Goal: Information Seeking & Learning: Learn about a topic

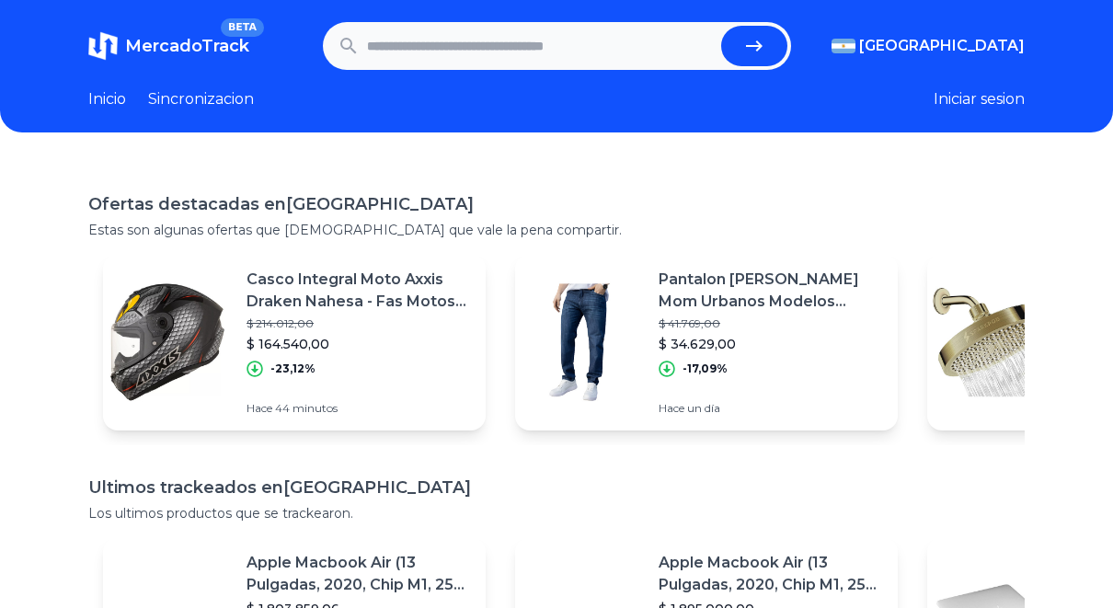
drag, startPoint x: 0, startPoint y: 0, endPoint x: 860, endPoint y: 220, distance: 887.2
click at [860, 220] on div "Ofertas destacadas en Argentina Estas son algunas ofertas que creemos que vale …" at bounding box center [556, 215] width 937 height 48
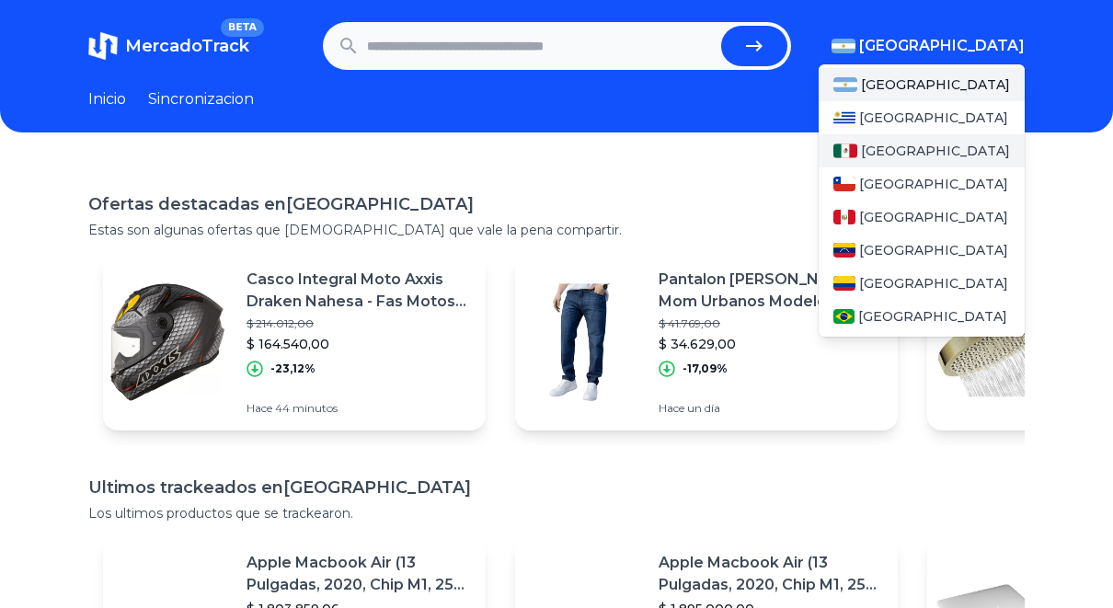
click at [943, 148] on div "[GEOGRAPHIC_DATA]" at bounding box center [922, 150] width 206 height 33
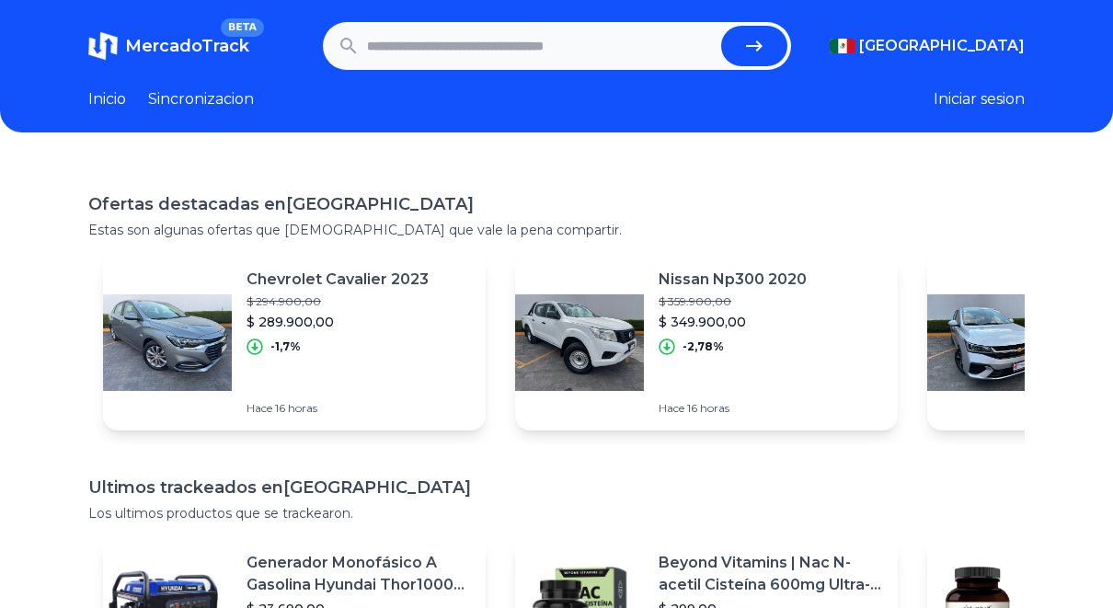
click at [528, 33] on input "text" at bounding box center [540, 46] width 347 height 40
type input "**********"
click at [721, 26] on button "submit" at bounding box center [754, 46] width 66 height 40
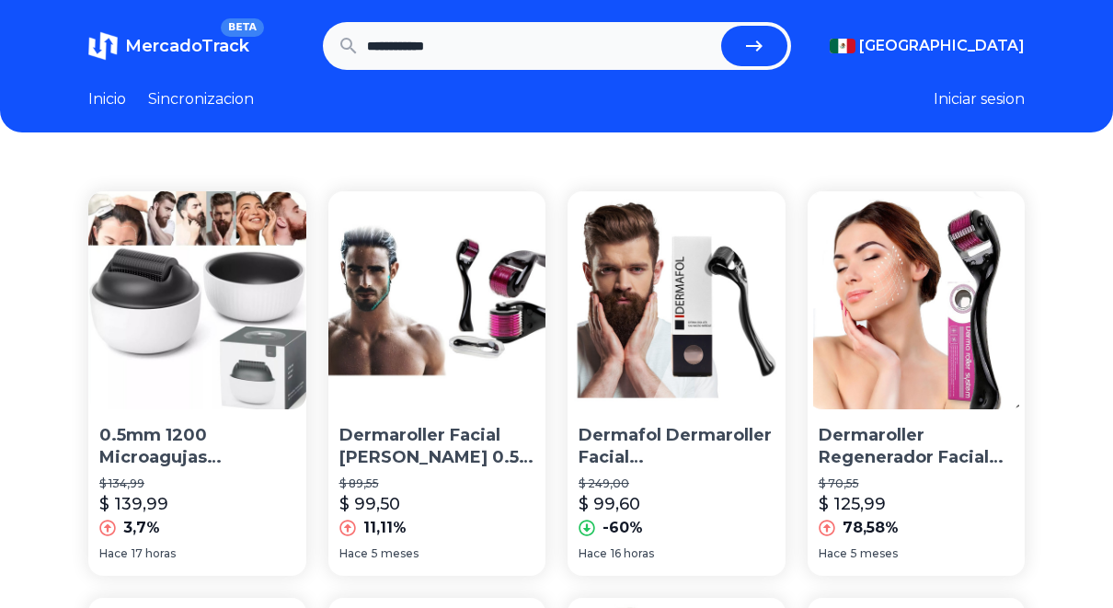
click at [240, 30] on span "BETA" at bounding box center [242, 27] width 43 height 18
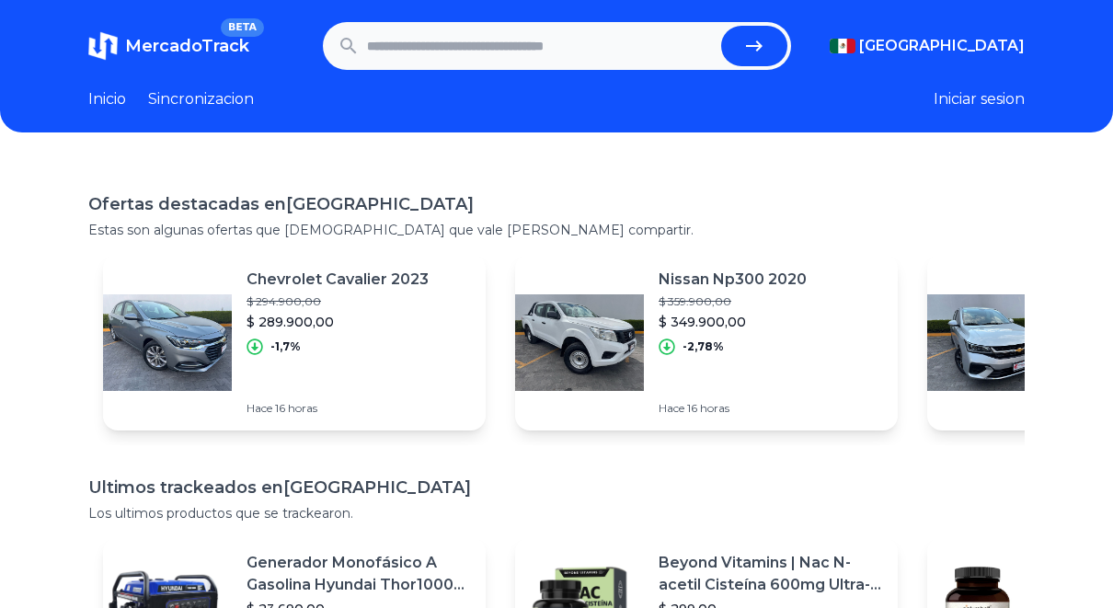
type input "**********"
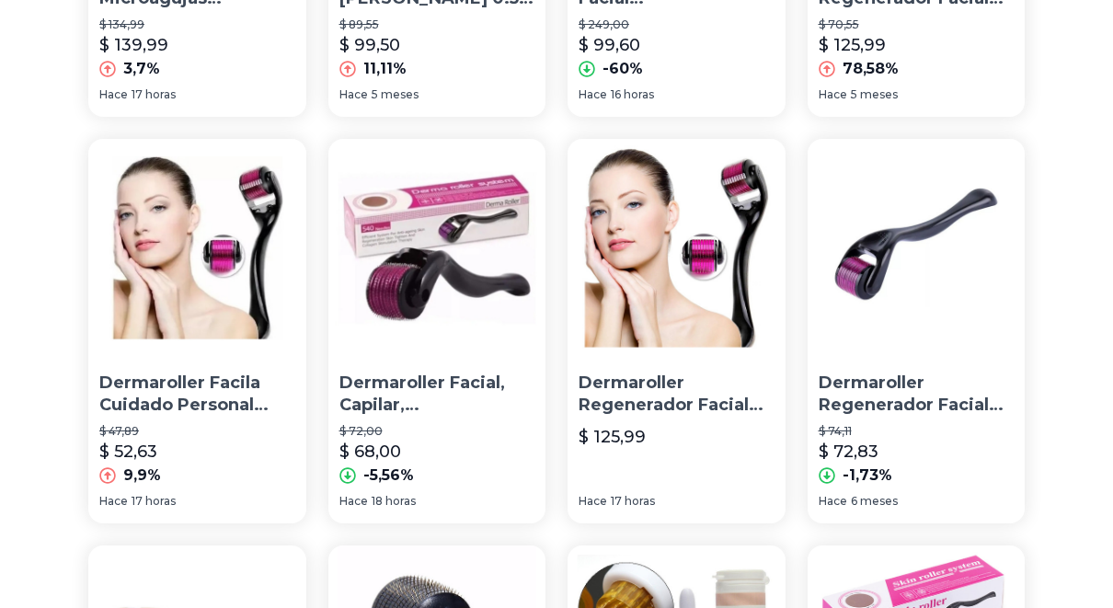
scroll to position [460, 0]
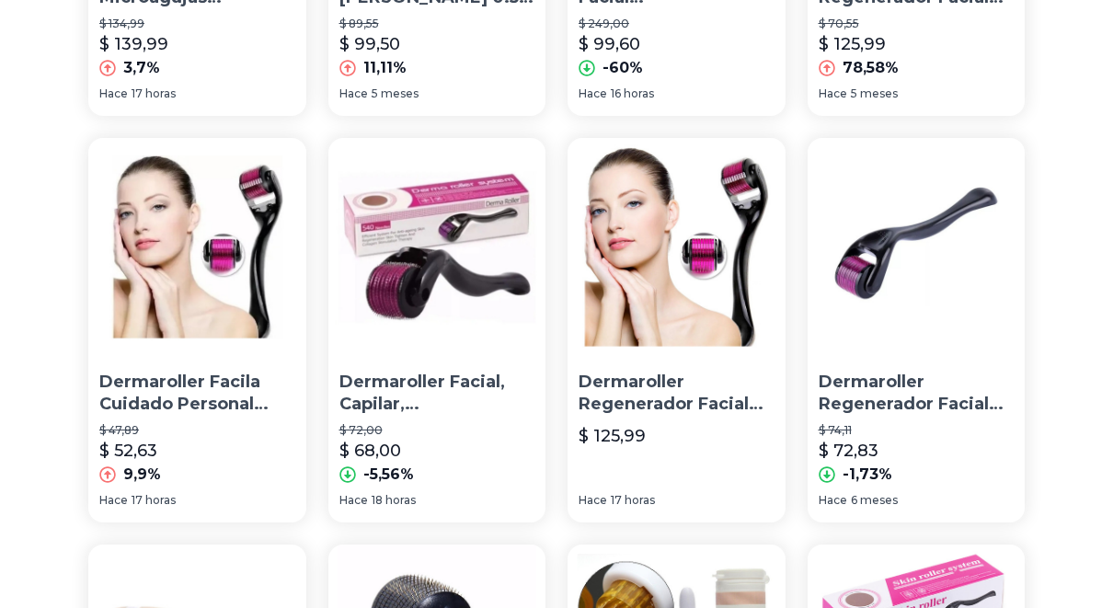
click at [176, 395] on p "Dermaroller Facila Cuidado Personal Rodillo Anti Edad" at bounding box center [197, 394] width 196 height 46
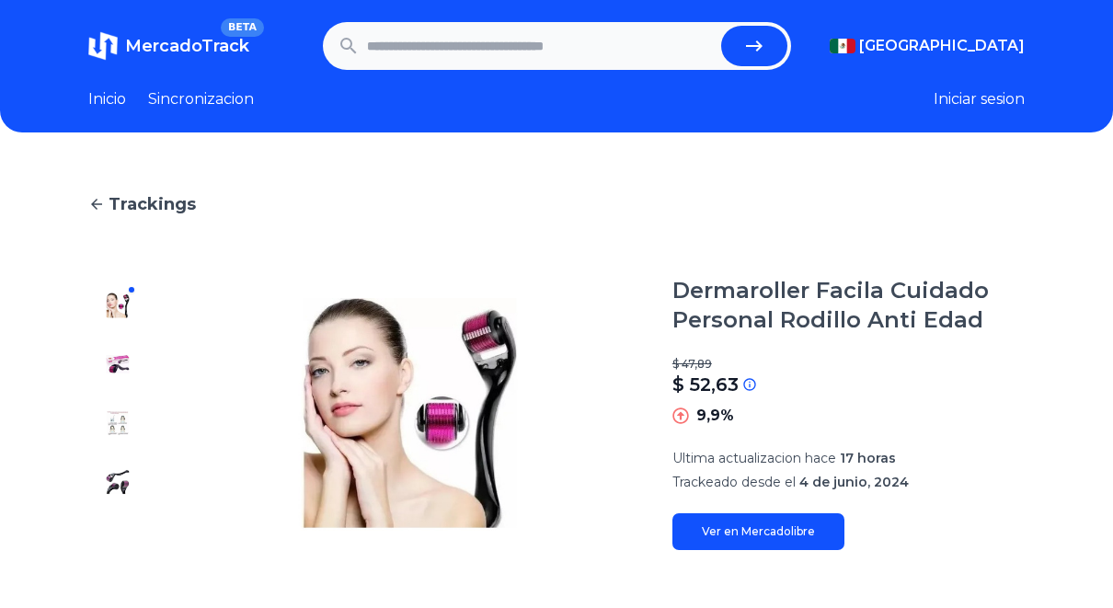
scroll to position [73, 0]
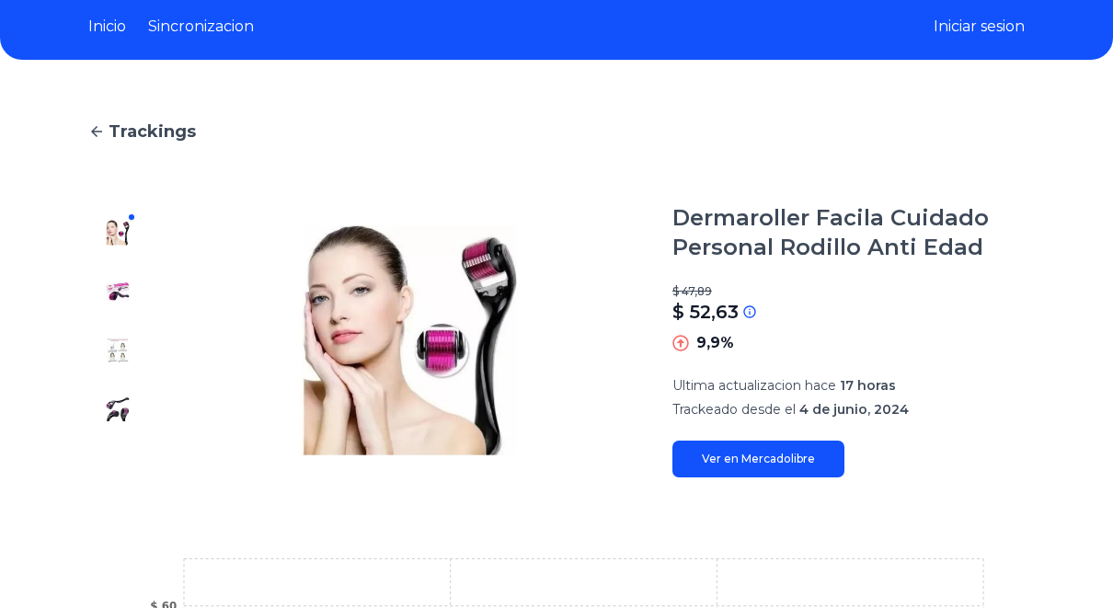
drag, startPoint x: 139, startPoint y: 302, endPoint x: 122, endPoint y: 291, distance: 19.9
click at [122, 291] on div at bounding box center [117, 340] width 59 height 274
click at [122, 291] on img at bounding box center [117, 291] width 29 height 29
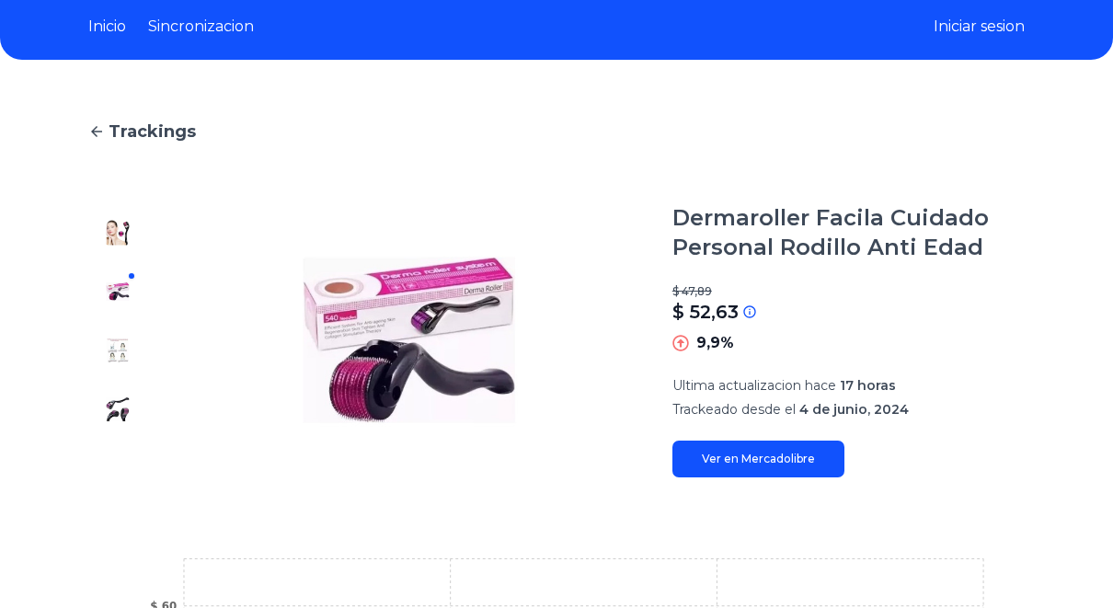
click at [119, 355] on img at bounding box center [117, 350] width 29 height 29
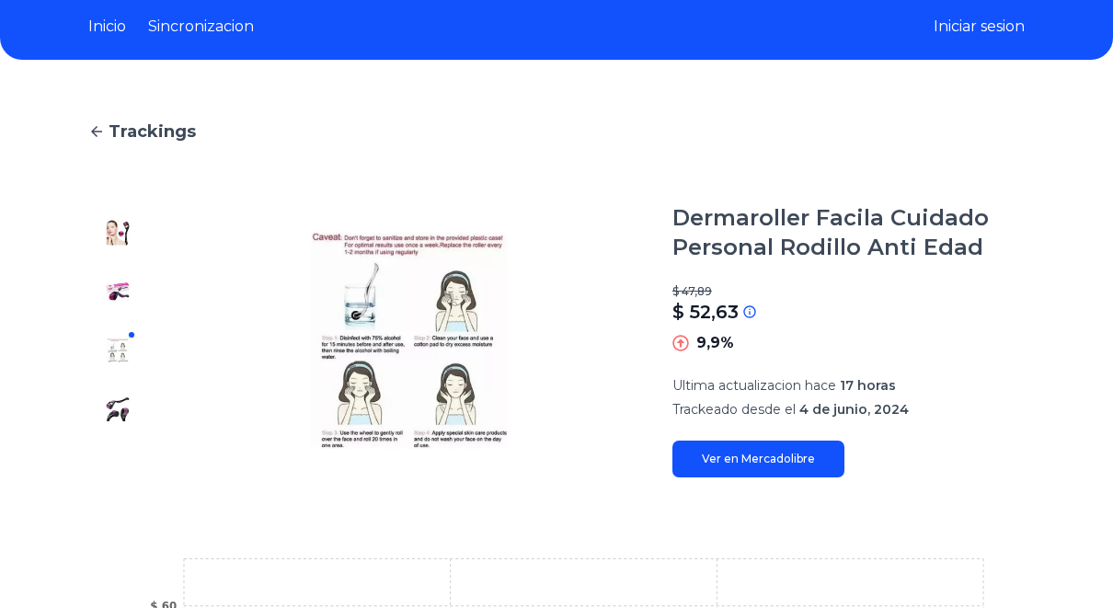
click at [117, 423] on div at bounding box center [117, 340] width 59 height 274
click at [118, 412] on img at bounding box center [117, 409] width 29 height 29
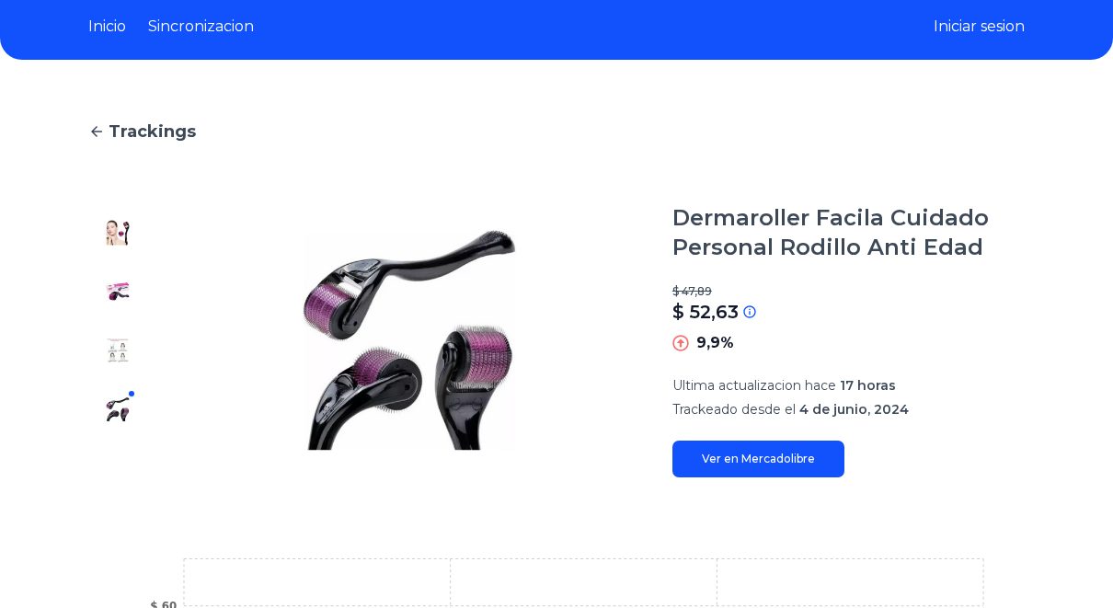
click at [119, 281] on img at bounding box center [117, 291] width 29 height 29
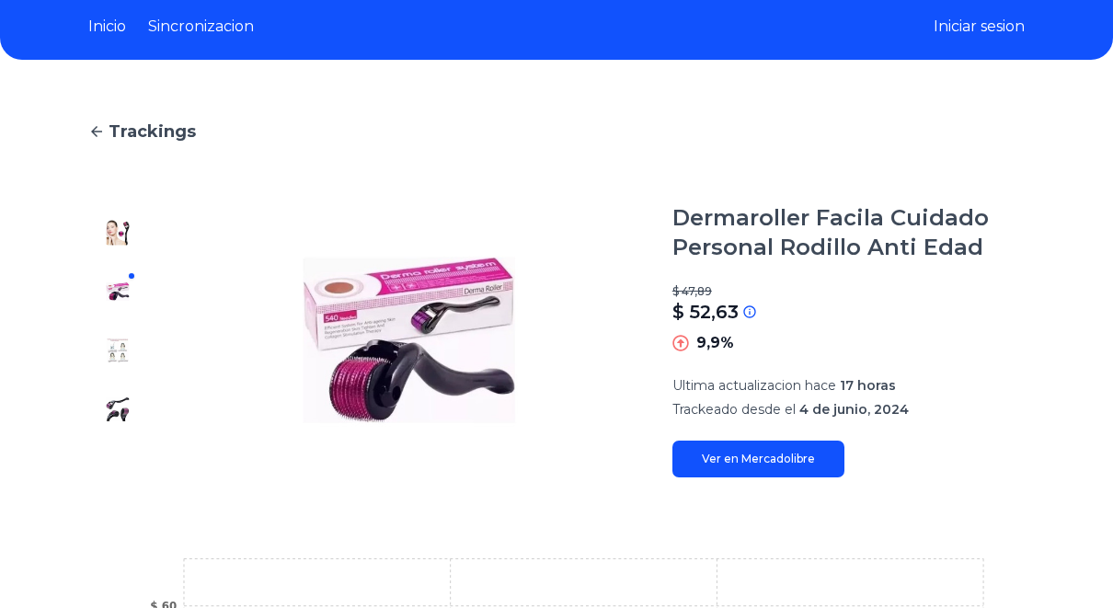
click at [129, 228] on img at bounding box center [117, 232] width 29 height 29
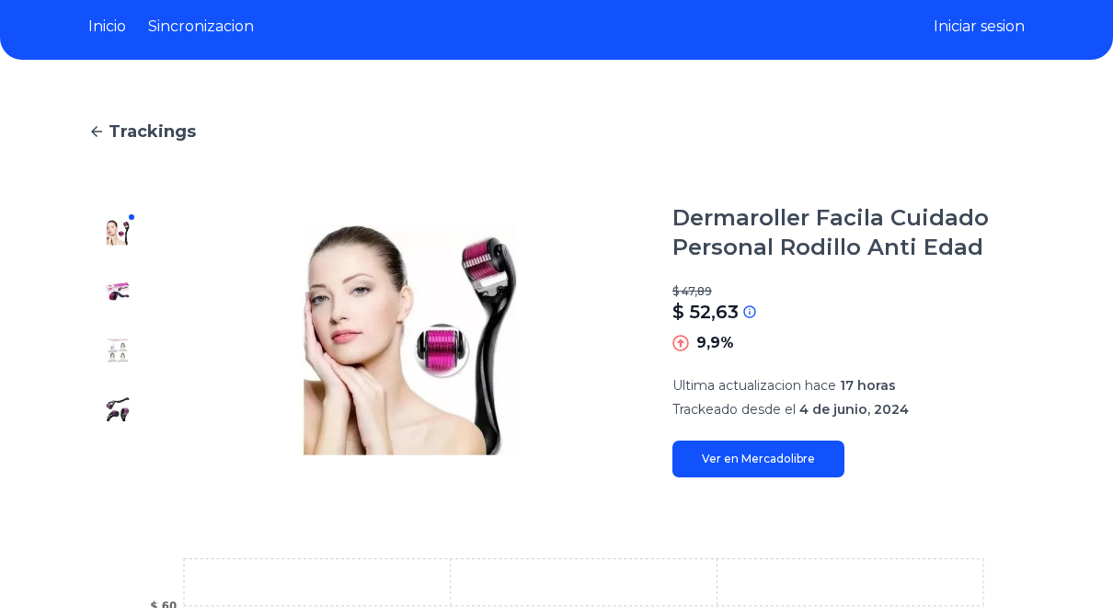
click at [119, 281] on img at bounding box center [117, 291] width 29 height 29
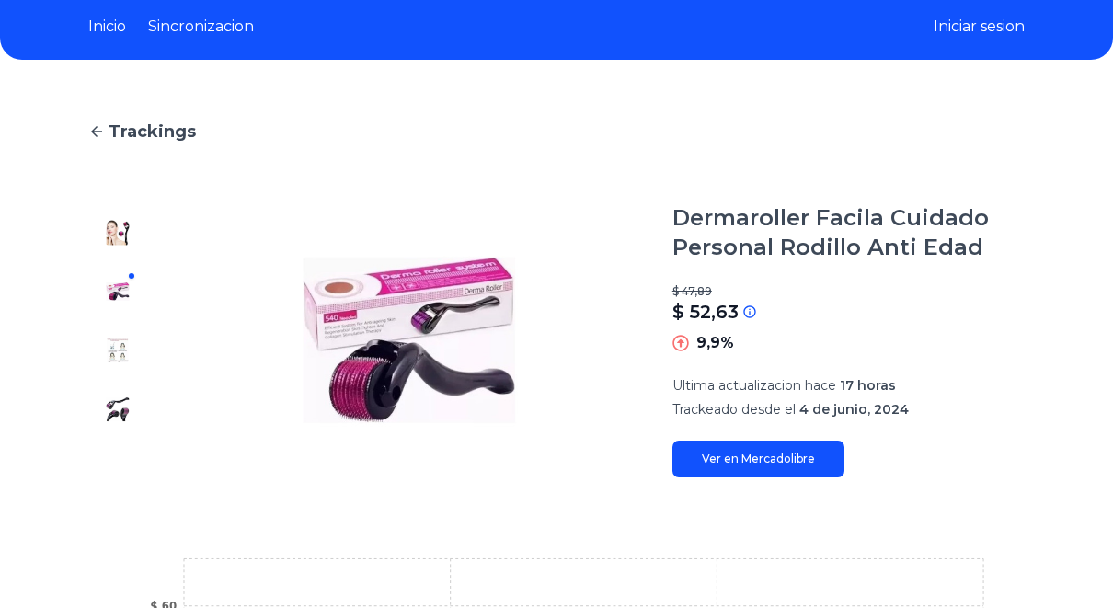
type input "**********"
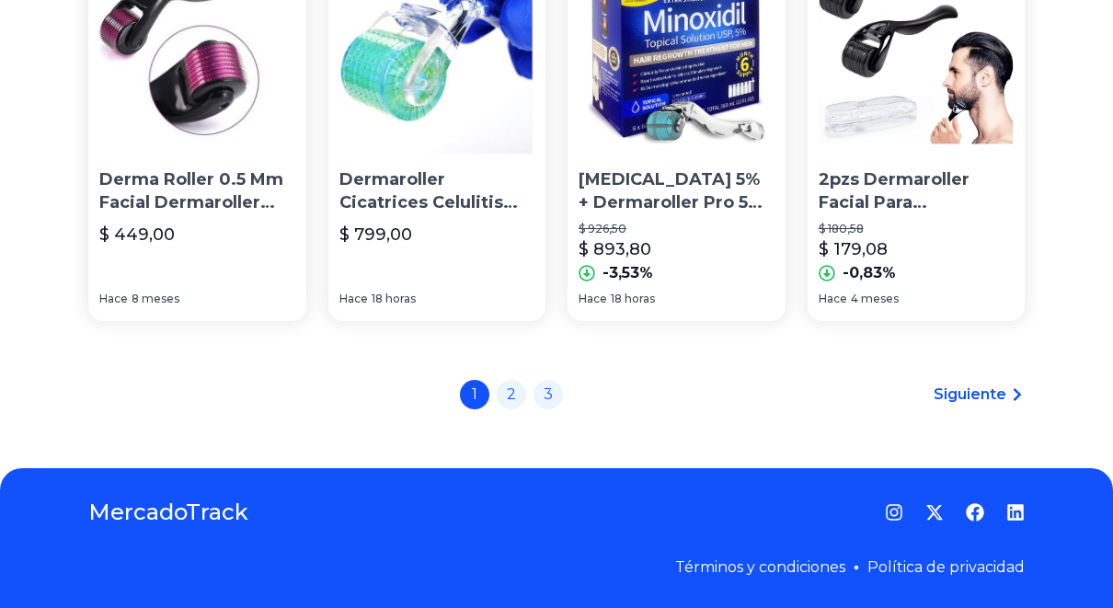
scroll to position [1899, 0]
click at [517, 392] on link "2" at bounding box center [511, 392] width 29 height 29
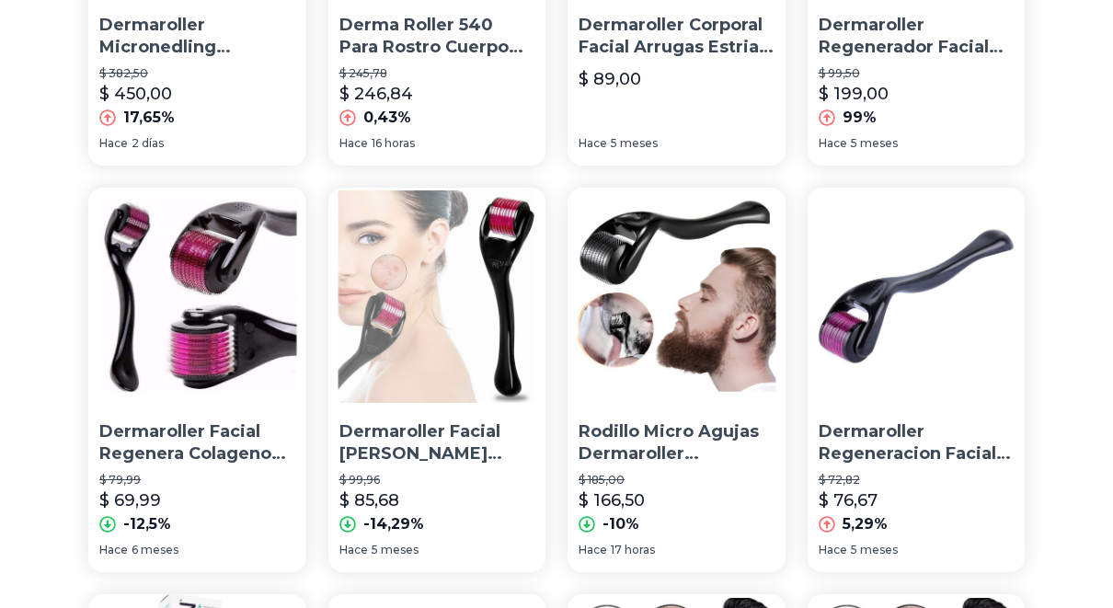
scroll to position [415, 0]
